Goal: Task Accomplishment & Management: Manage account settings

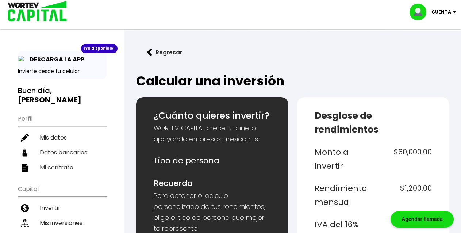
select select "1"
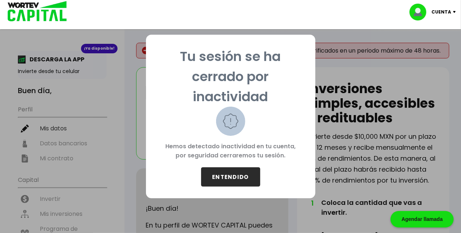
click at [225, 172] on button "ENTENDIDO" at bounding box center [230, 176] width 59 height 19
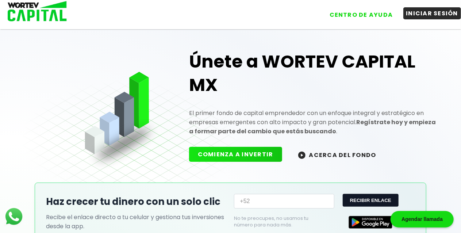
click at [436, 11] on button "INICIAR SESIÓN" at bounding box center [433, 13] width 58 height 12
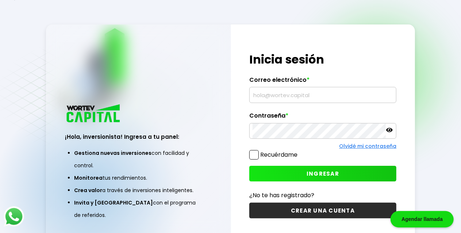
click at [256, 157] on span at bounding box center [254, 154] width 9 height 9
click at [299, 151] on input "Recuérdame" at bounding box center [299, 151] width 0 height 0
click at [271, 98] on input "text" at bounding box center [323, 94] width 141 height 15
type input "enriquefariasrdz@gmail.com"
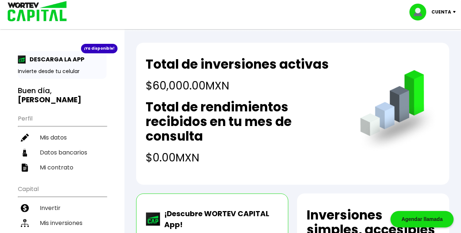
click at [447, 14] on p "Cuenta" at bounding box center [442, 12] width 20 height 11
